Goal: Find specific fact: Find specific fact

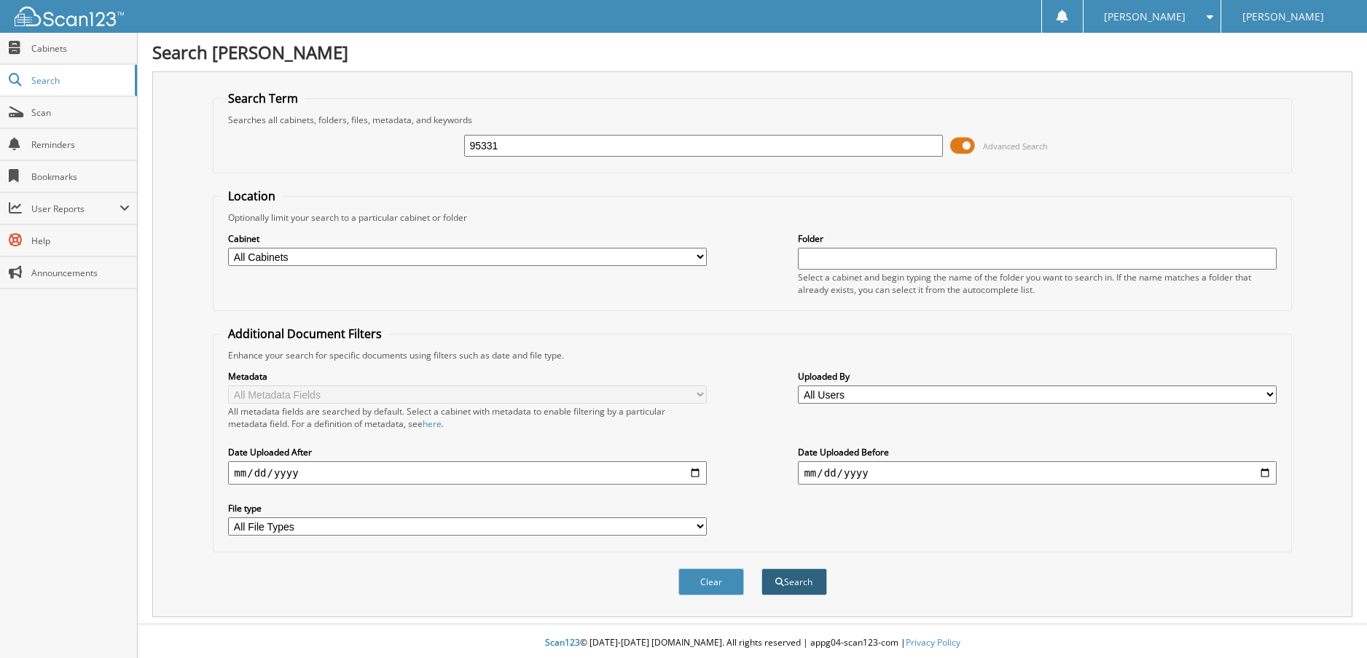
type input "95331"
click at [792, 585] on button "Search" at bounding box center [795, 581] width 66 height 27
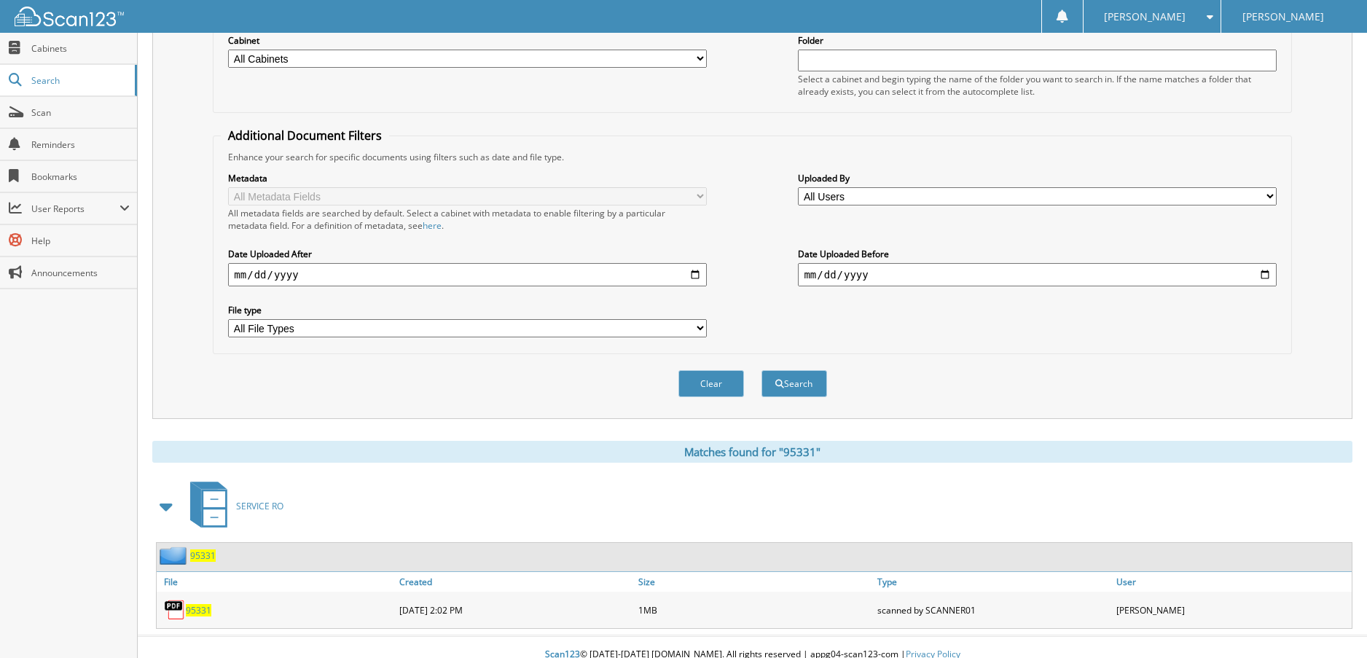
scroll to position [214, 0]
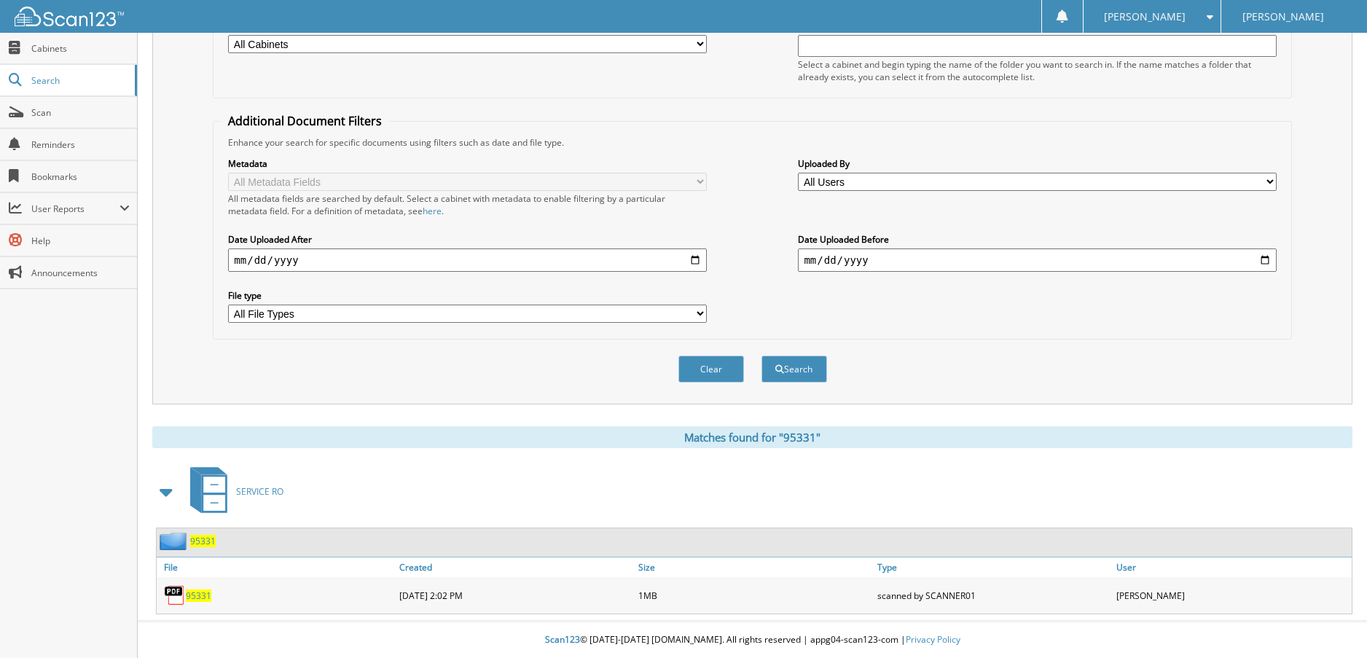
click at [195, 595] on span "95331" at bounding box center [199, 596] width 26 height 12
